Goal: Complete application form

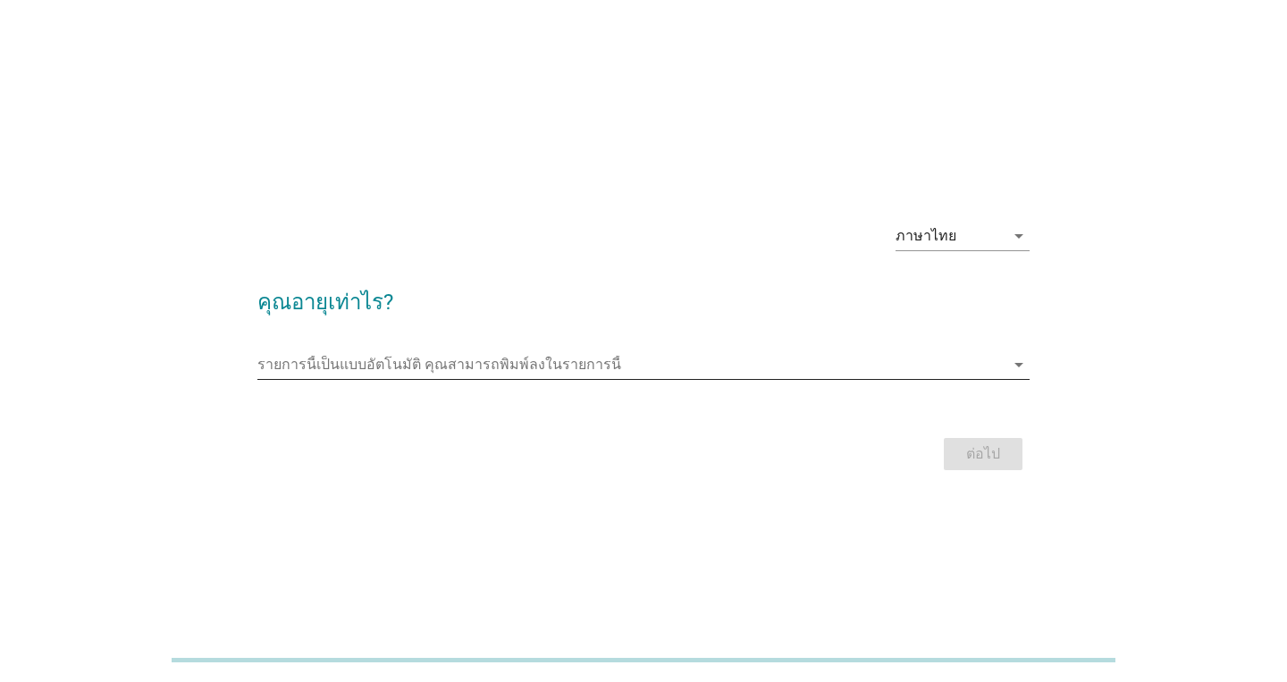
click at [745, 364] on input "รายการนี้เป็นแบบอัตโนมัติ คุณสามารถพิมพ์ลงในรายการนี้" at bounding box center [630, 364] width 747 height 29
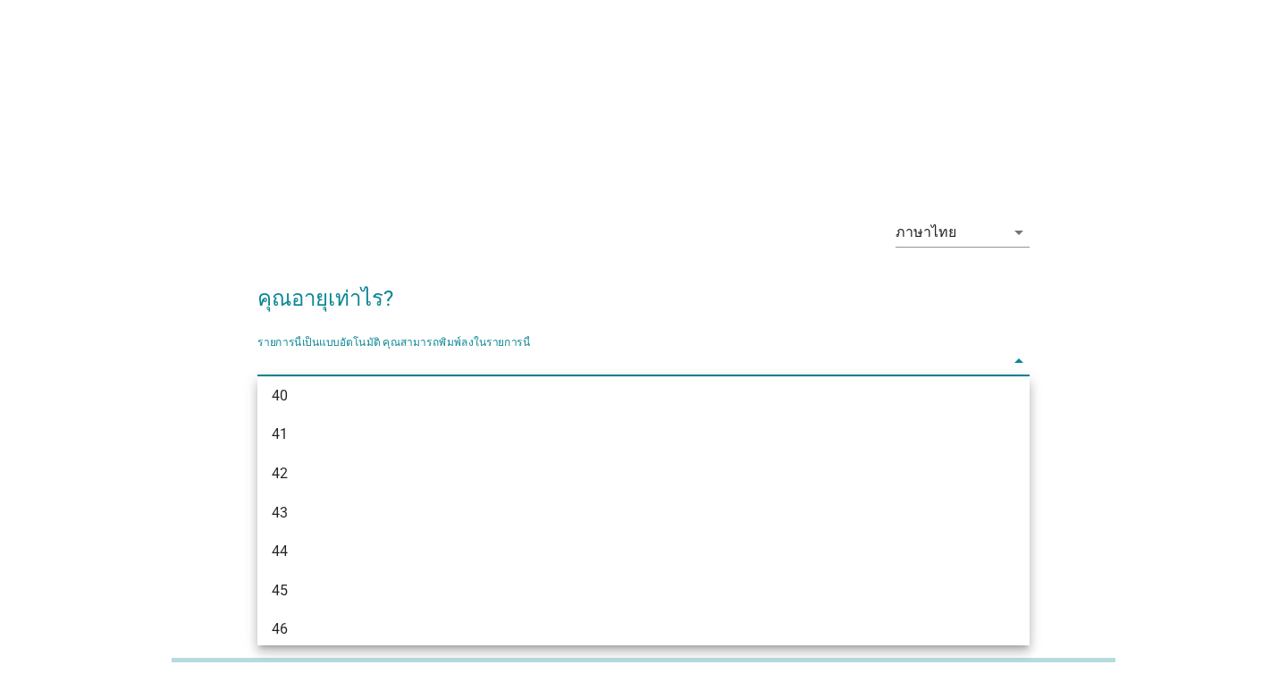
scroll to position [868, 0]
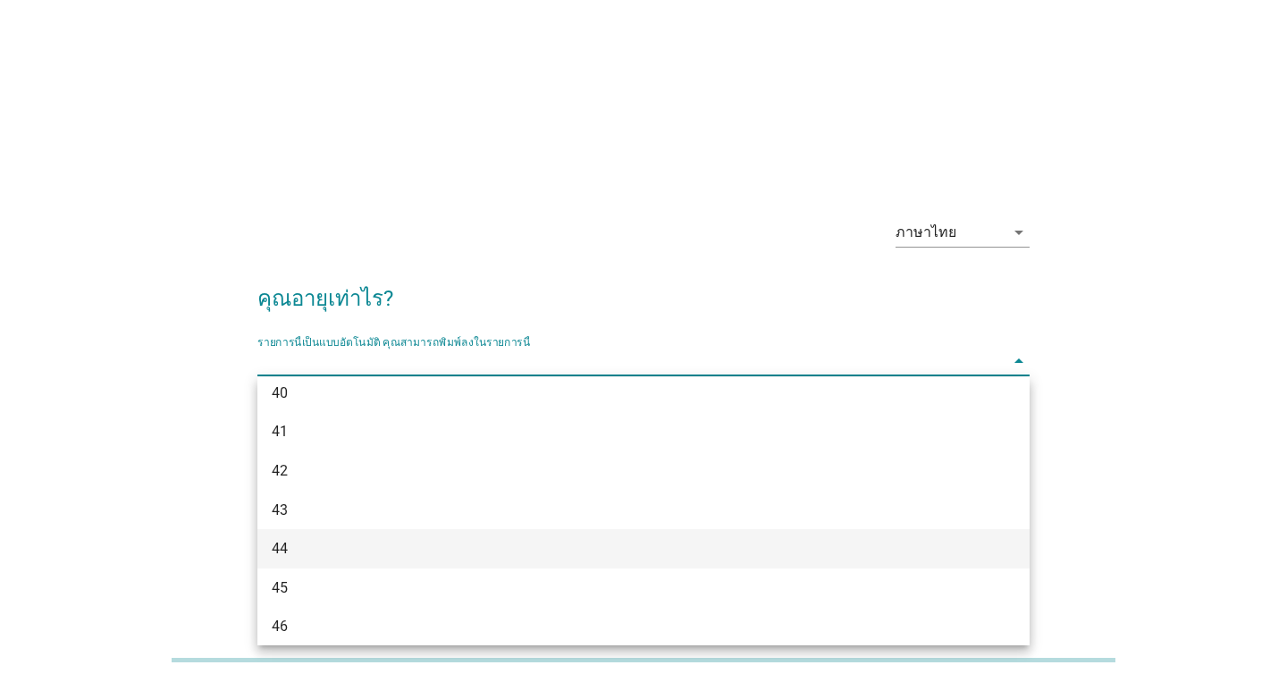
click at [317, 558] on div "44" at bounding box center [613, 548] width 682 height 21
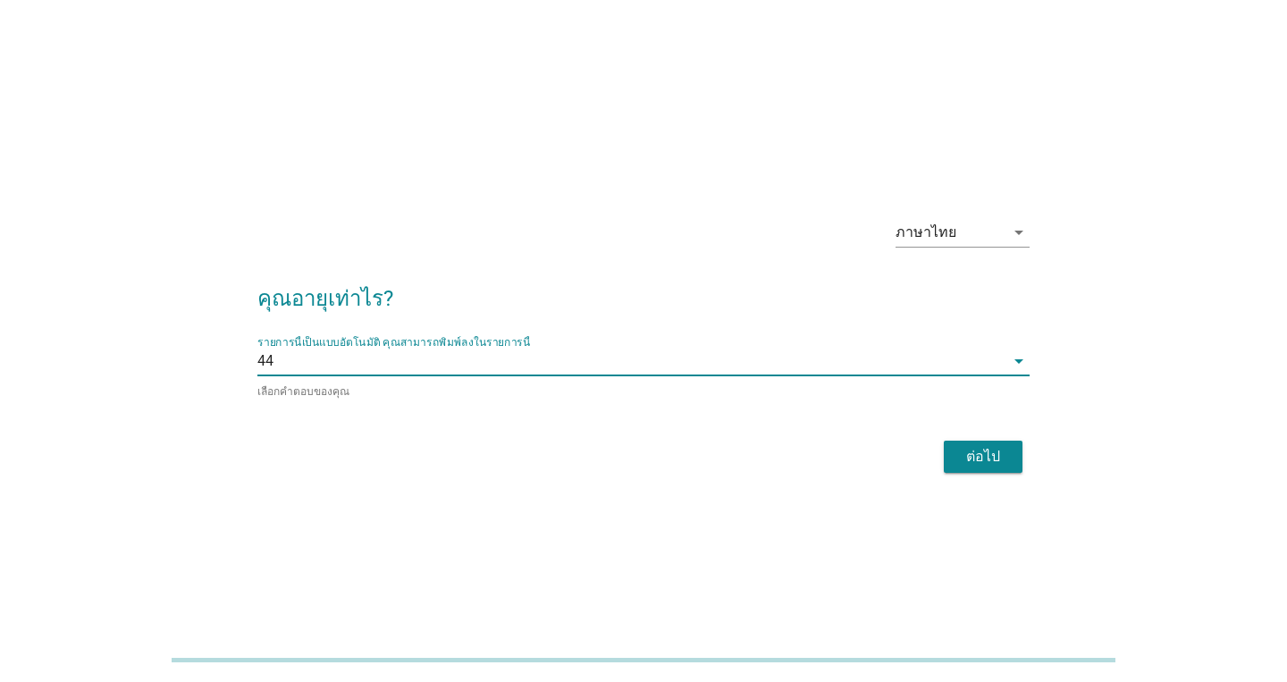
click at [983, 460] on div "ต่อไป" at bounding box center [983, 456] width 50 height 21
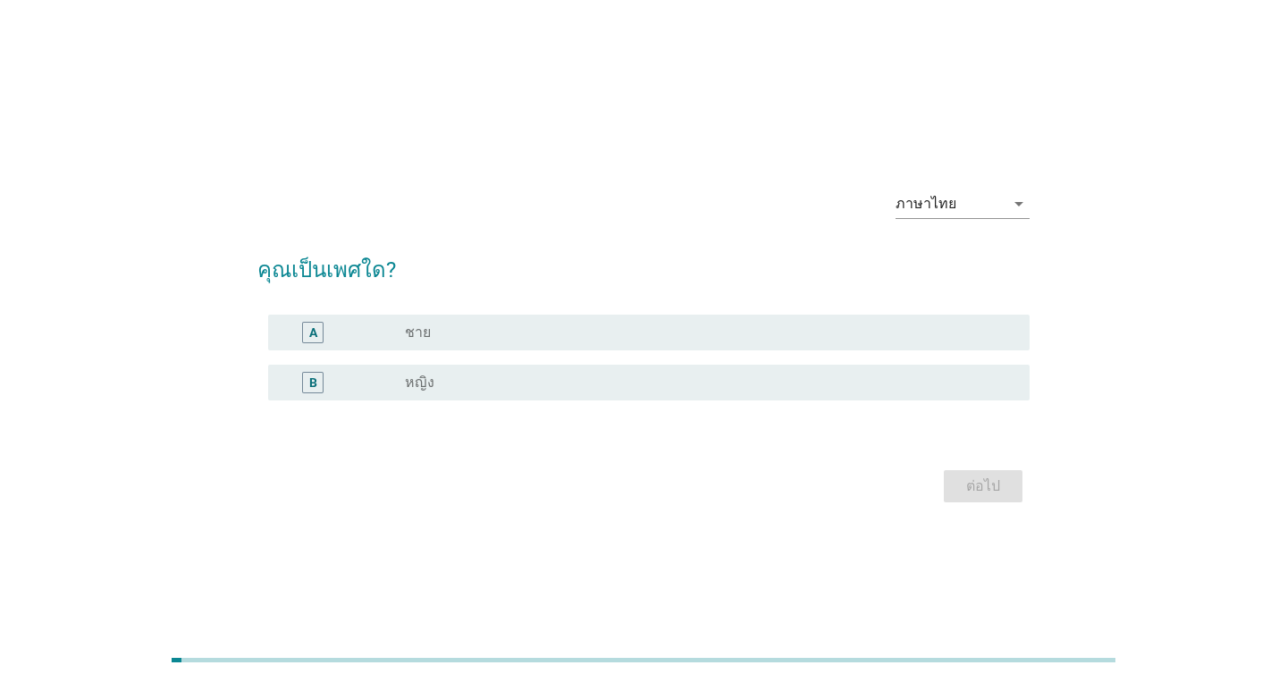
click at [454, 334] on div "radio_button_unchecked ชาย" at bounding box center [703, 333] width 596 height 18
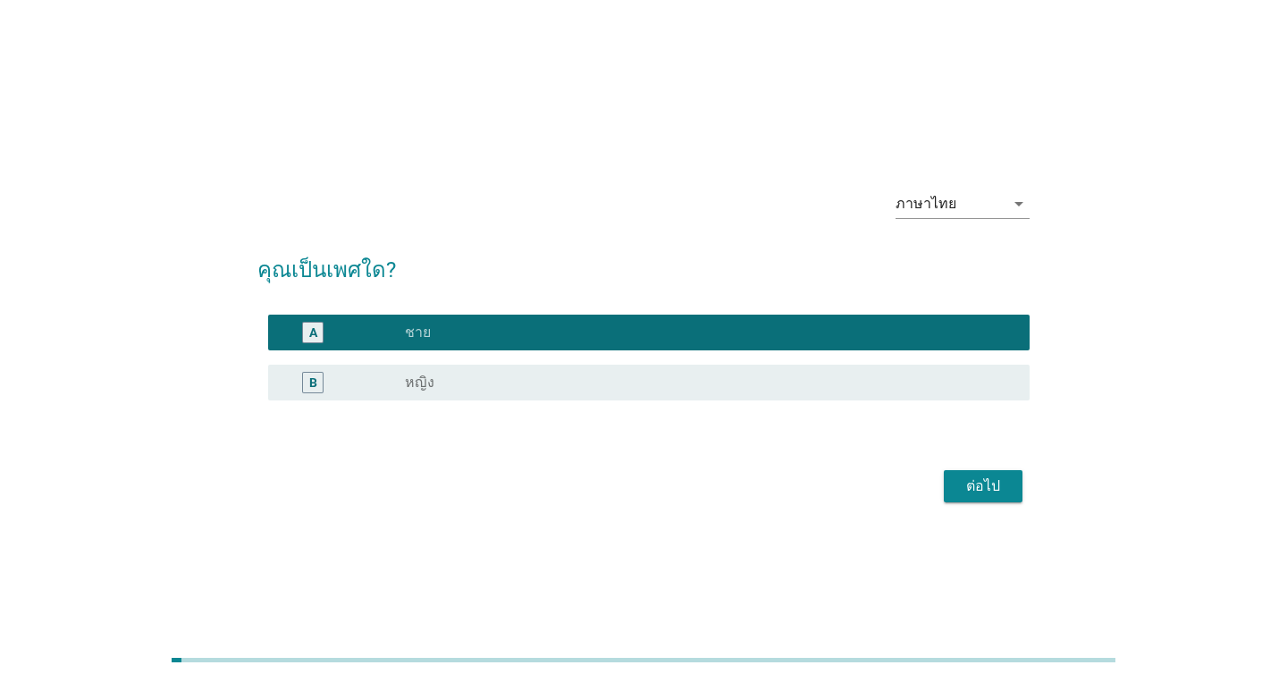
click at [988, 476] on div "ต่อไป" at bounding box center [983, 486] width 50 height 21
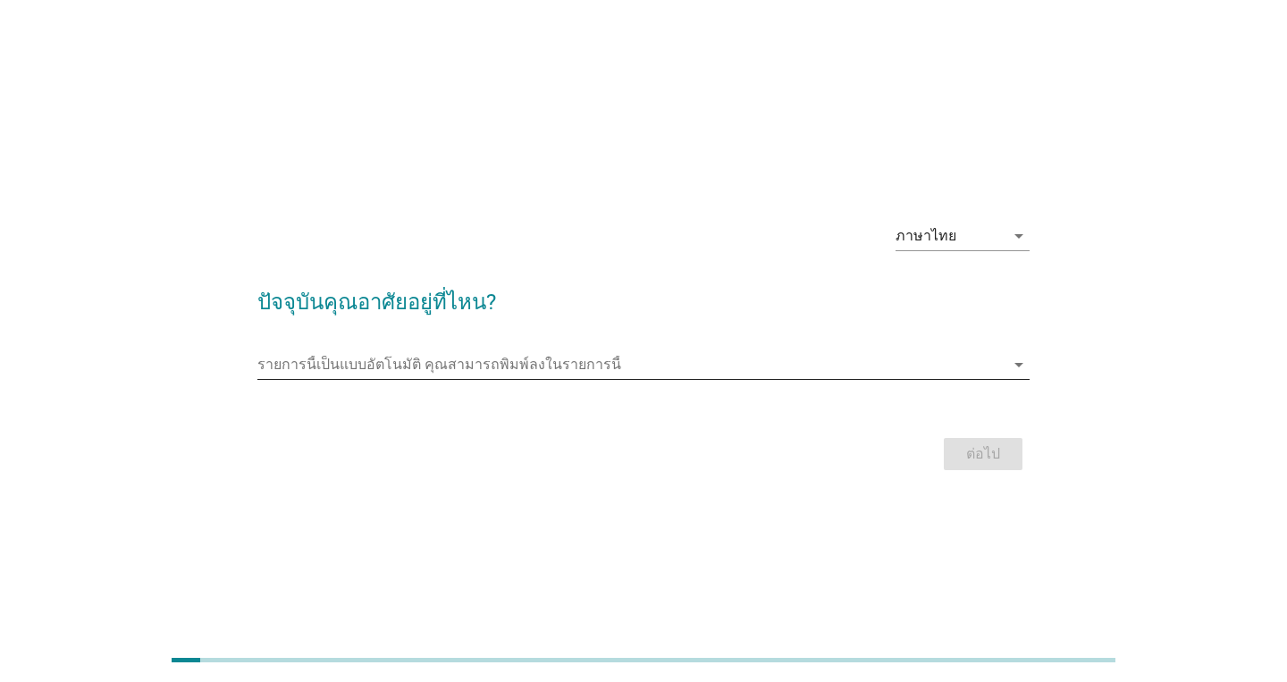
click at [722, 366] on input "รายการนี้เป็นแบบอัตโนมัติ คุณสามารถพิมพ์ลงในรายการนี้" at bounding box center [630, 364] width 747 height 29
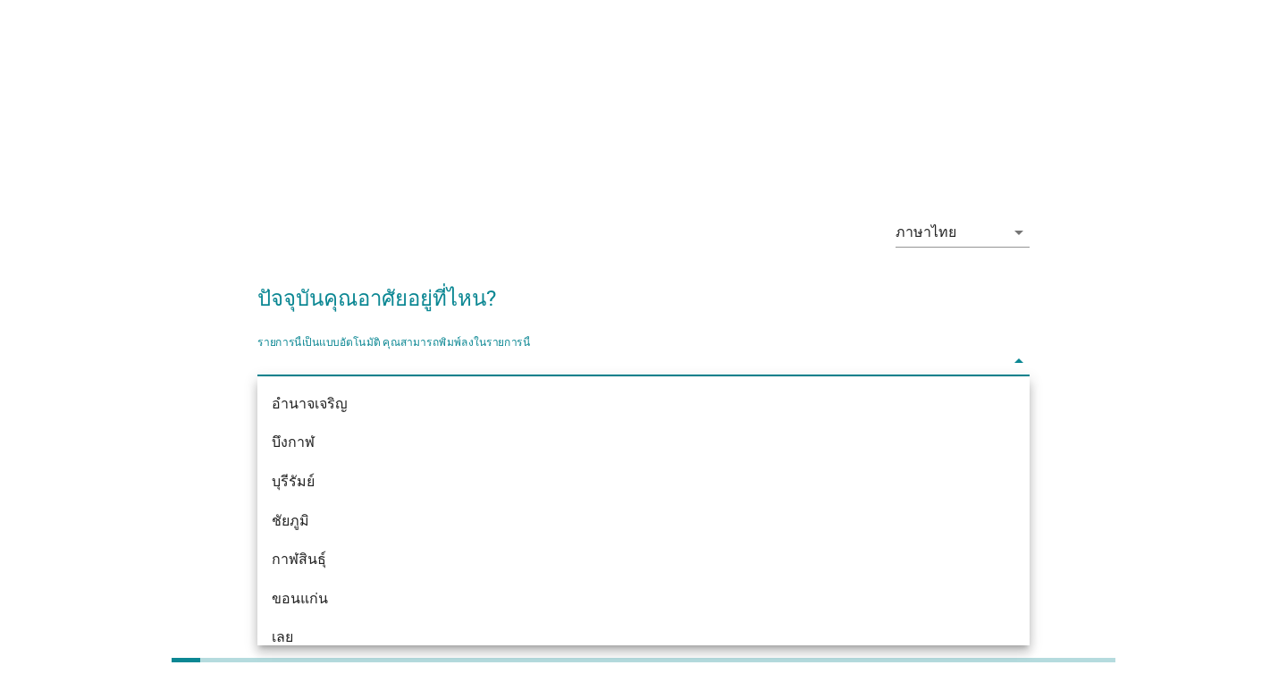
scroll to position [526, 0]
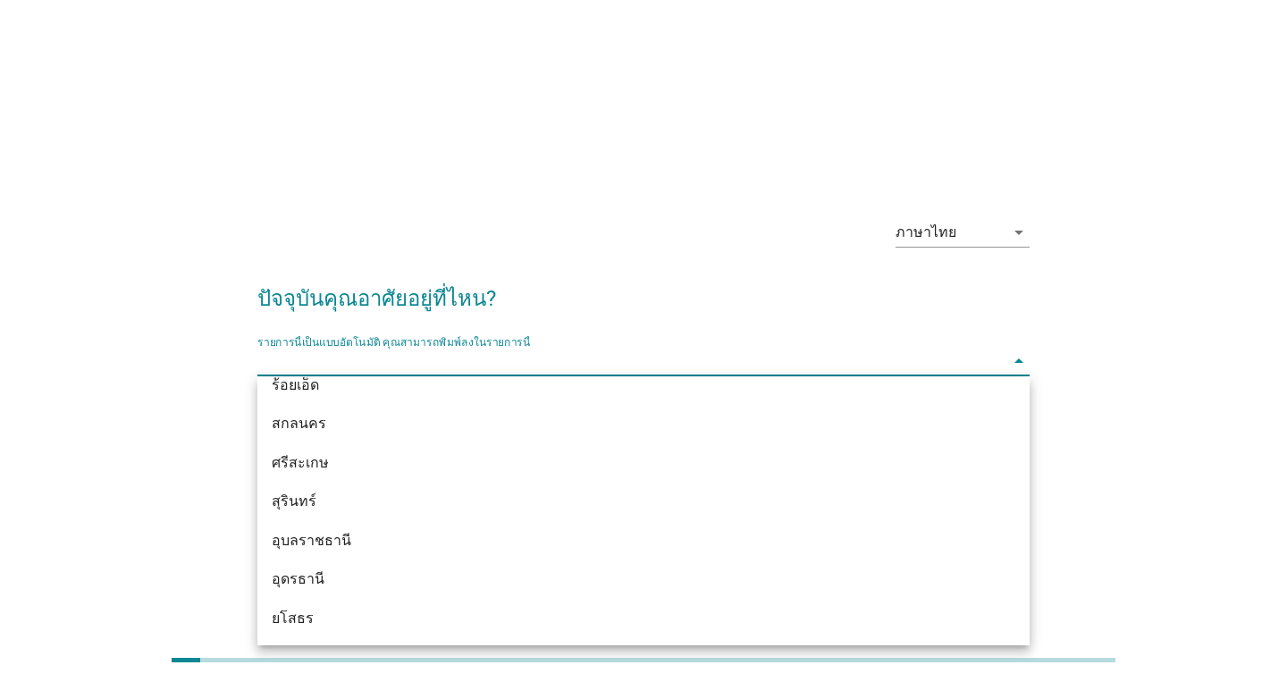
type input "d"
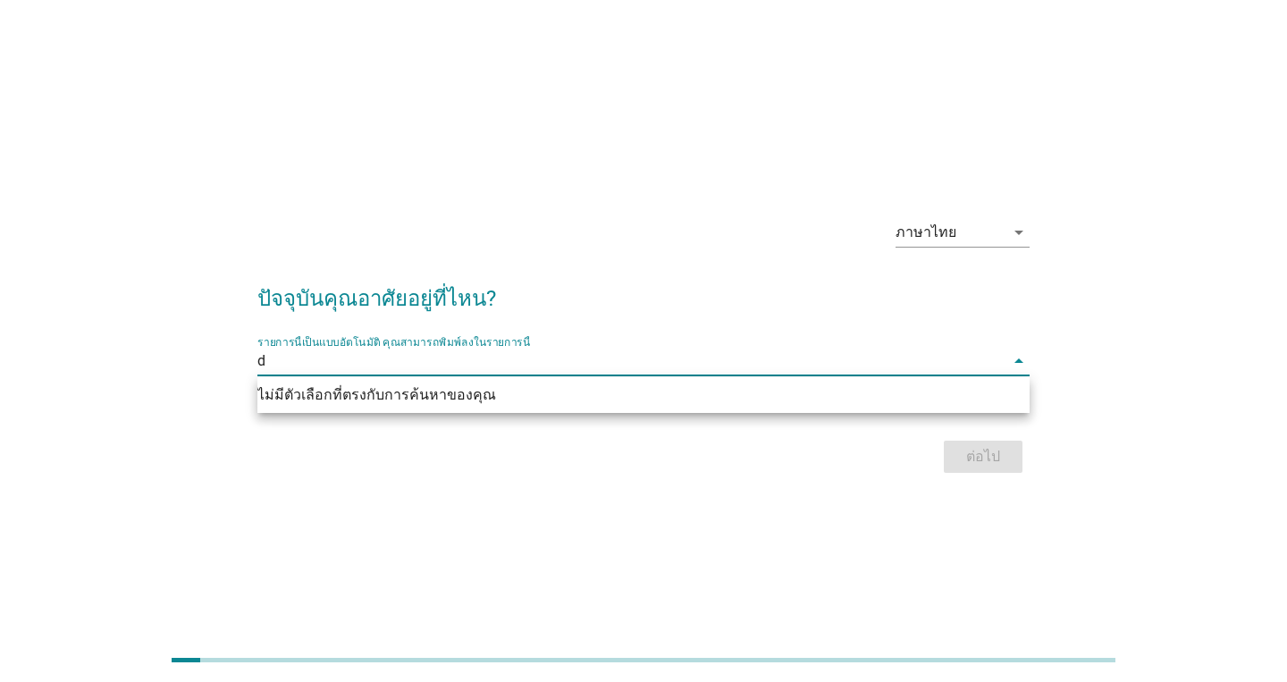
scroll to position [0, 0]
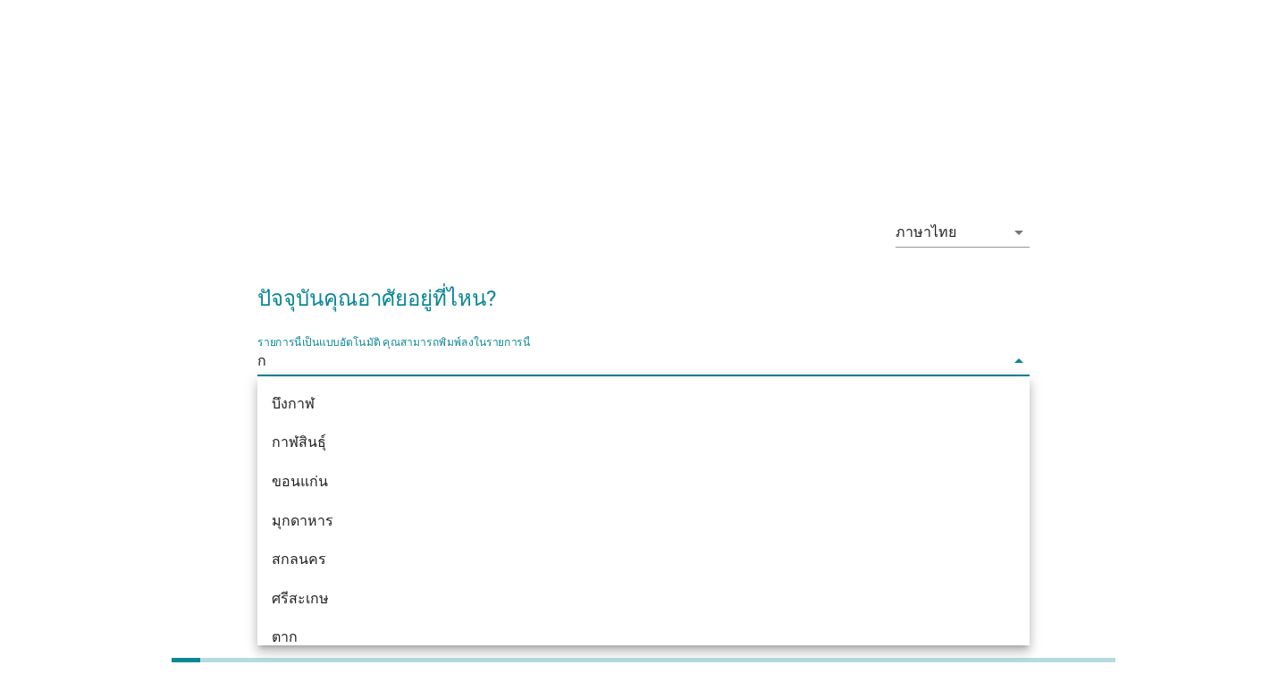
type input "กร"
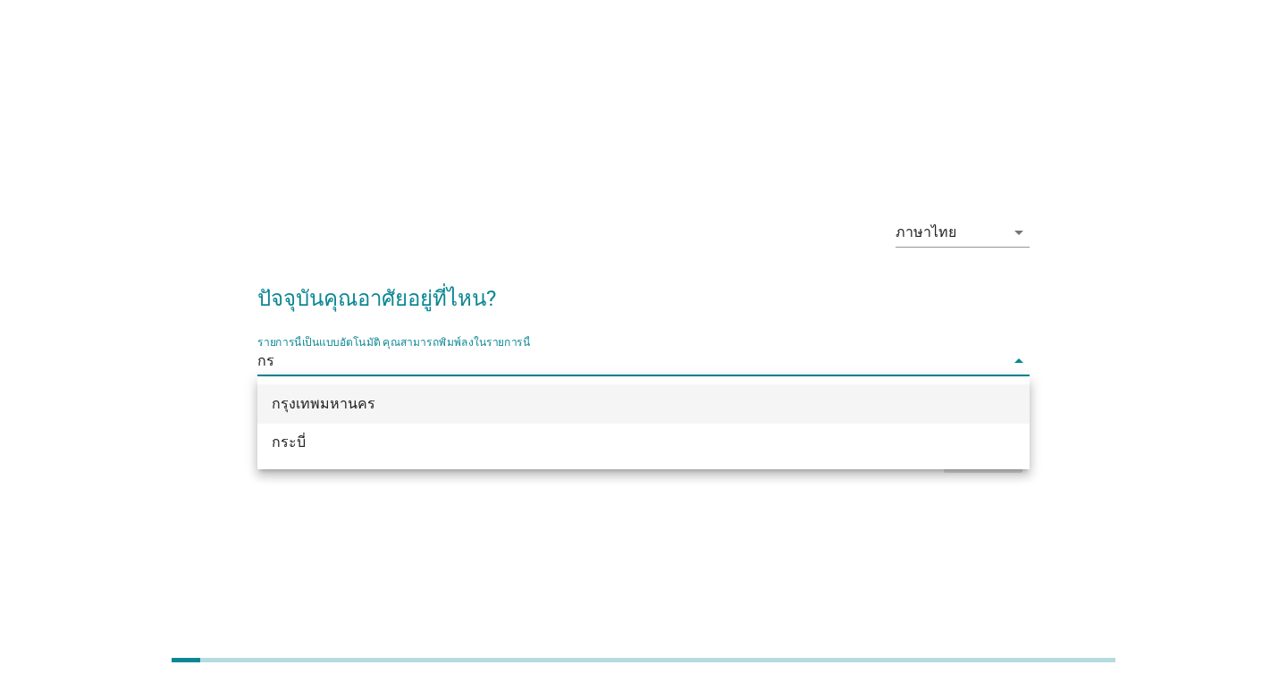
click at [538, 411] on div "กรุงเทพมหานคร" at bounding box center [613, 403] width 682 height 21
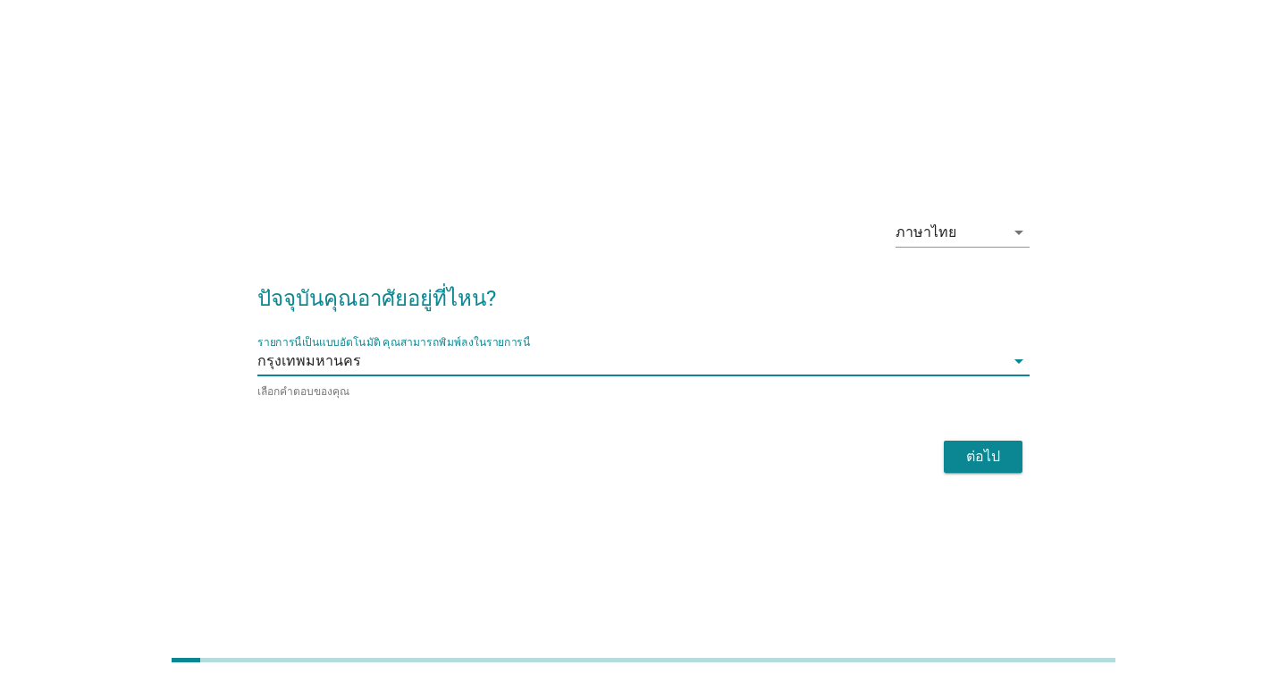
click at [998, 460] on div "ต่อไป" at bounding box center [983, 456] width 50 height 21
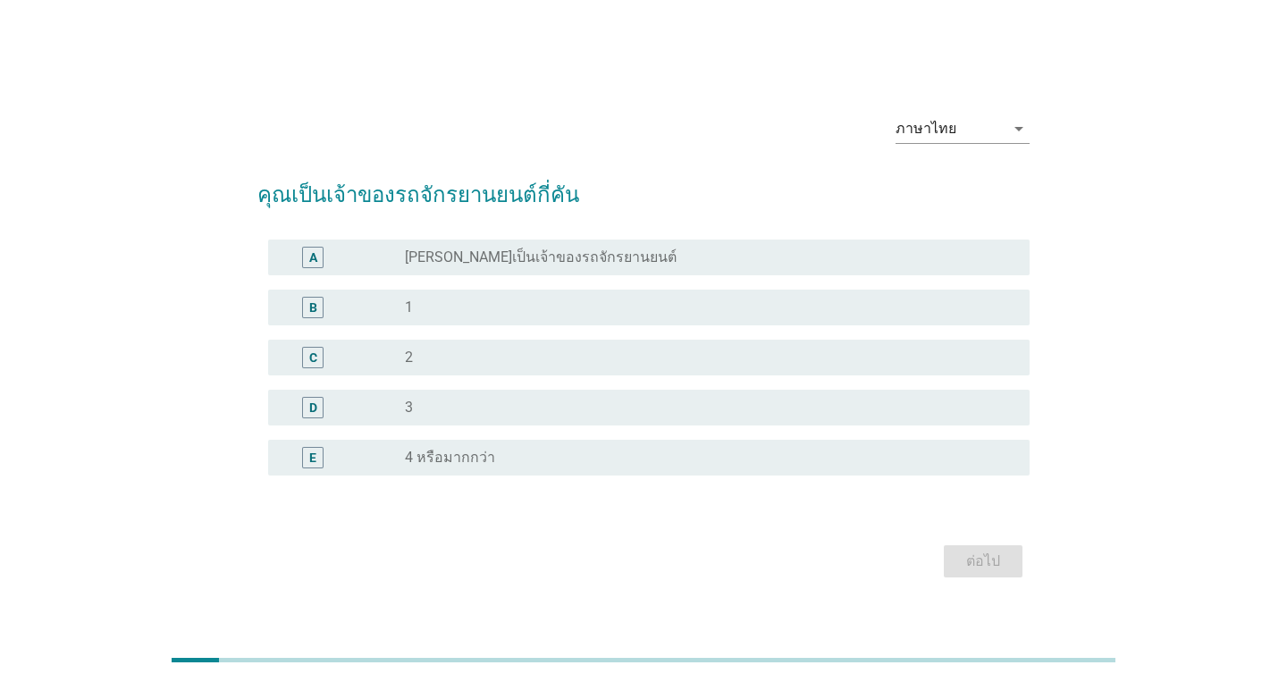
click at [774, 256] on div "radio_button_unchecked [PERSON_NAME]เป็นเจ้าของรถจักรยานยนต์" at bounding box center [703, 257] width 596 height 18
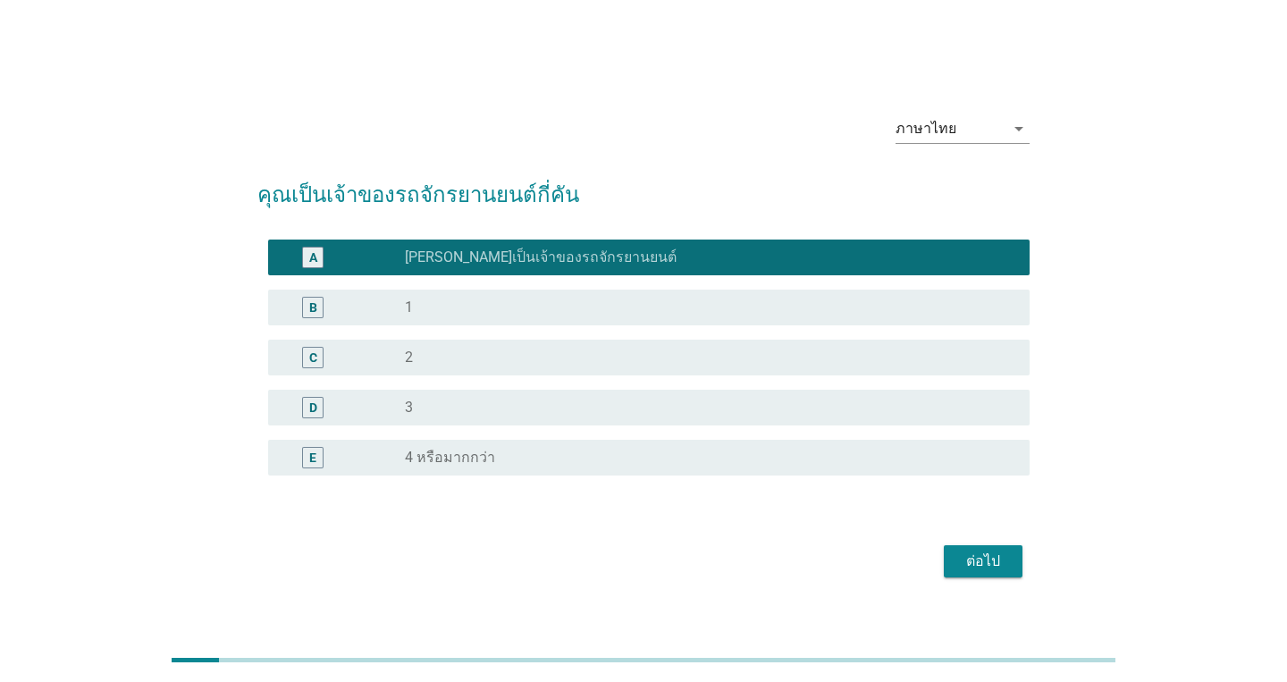
click at [979, 566] on div "ต่อไป" at bounding box center [983, 561] width 50 height 21
